Goal: Check status: Check status

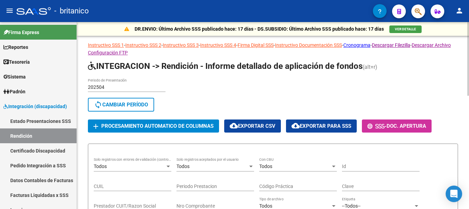
click at [168, 165] on div at bounding box center [168, 166] width 3 height 2
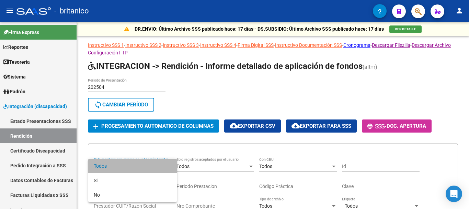
click at [121, 165] on span "Todos" at bounding box center [133, 165] width 78 height 14
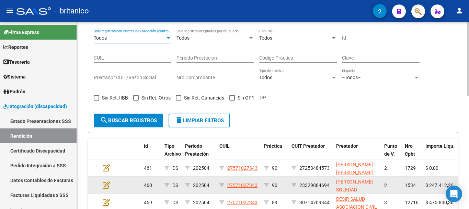
scroll to position [137, 0]
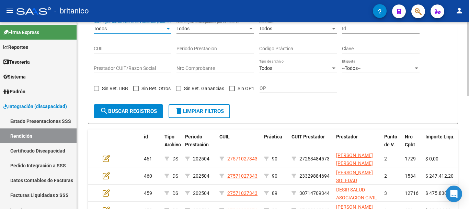
click at [128, 111] on span "search Buscar registros" at bounding box center [128, 111] width 57 height 6
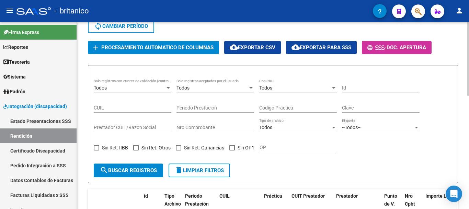
scroll to position [34, 0]
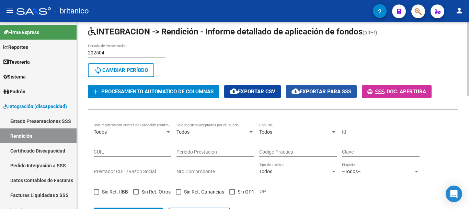
click at [336, 91] on span "cloud_download Exportar para SSS" at bounding box center [322, 91] width 60 height 6
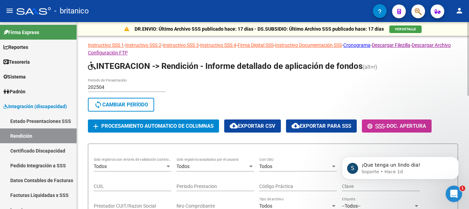
scroll to position [0, 0]
click at [31, 135] on link "Rendición" at bounding box center [38, 135] width 77 height 15
click at [40, 119] on link "Estado Presentaciones SSS" at bounding box center [38, 120] width 77 height 15
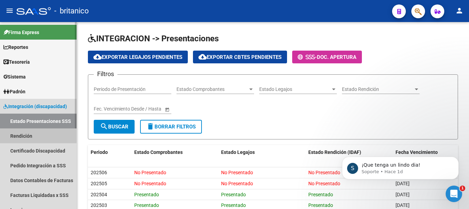
click at [23, 134] on link "Rendición" at bounding box center [38, 135] width 77 height 15
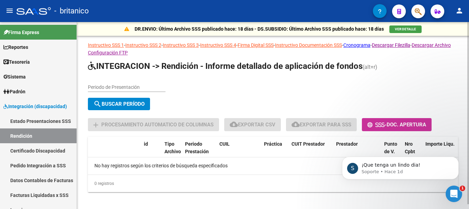
click at [108, 85] on input "Periodo de Presentación" at bounding box center [127, 87] width 78 height 6
type input "202504"
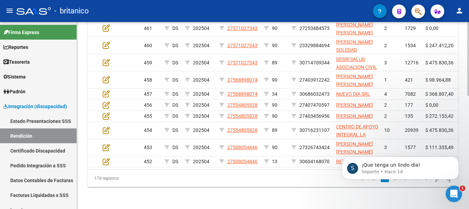
scroll to position [275, 0]
click at [414, 171] on p "Soporte • Hace 1d" at bounding box center [406, 171] width 89 height 6
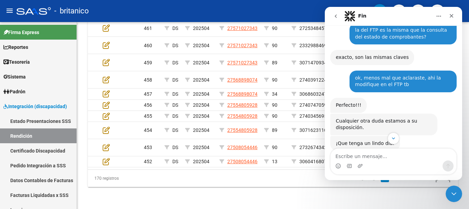
scroll to position [691, 0]
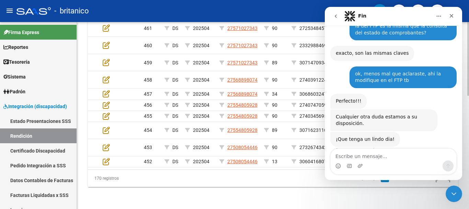
click at [469, 155] on div at bounding box center [469, 172] width 2 height 74
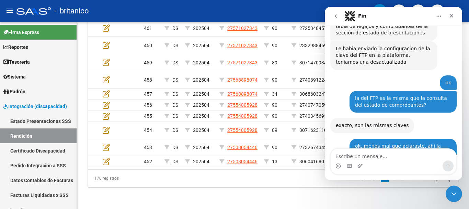
scroll to position [612, 0]
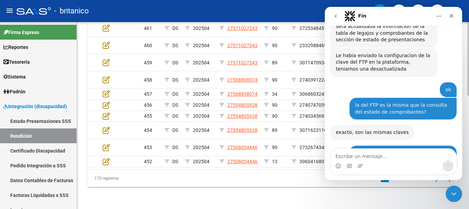
click at [469, 125] on div at bounding box center [469, 115] width 2 height 187
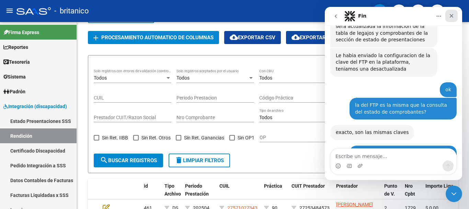
click at [451, 14] on icon "Cerrar" at bounding box center [452, 16] width 4 height 4
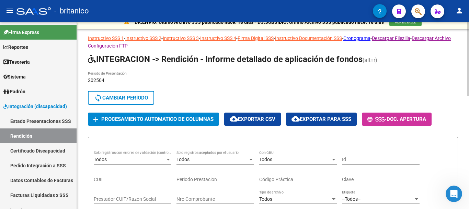
scroll to position [0, 0]
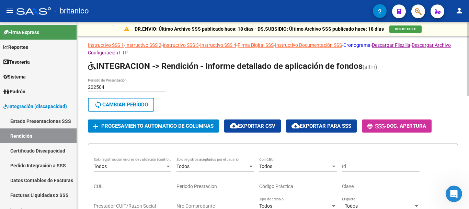
click at [368, 44] on link "Cronograma" at bounding box center [357, 44] width 27 height 5
click at [49, 119] on link "Estado Presentaciones SSS" at bounding box center [38, 120] width 77 height 15
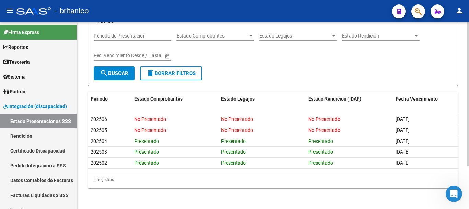
scroll to position [55, 0]
